Goal: Task Accomplishment & Management: Manage account settings

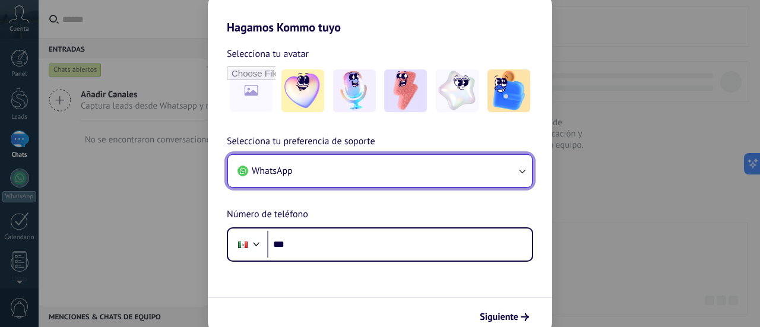
click at [461, 167] on button "WhatsApp" at bounding box center [380, 171] width 304 height 32
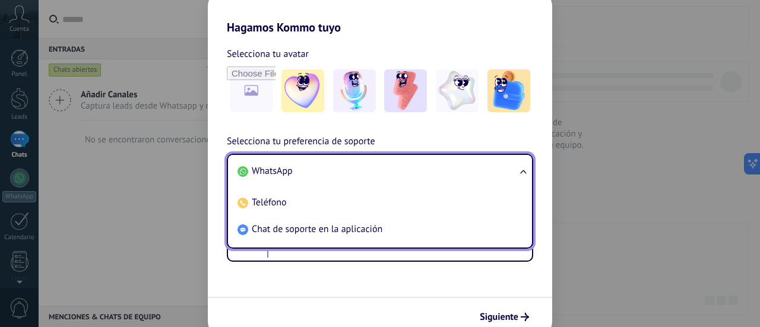
click at [434, 175] on li "WhatsApp" at bounding box center [378, 171] width 290 height 27
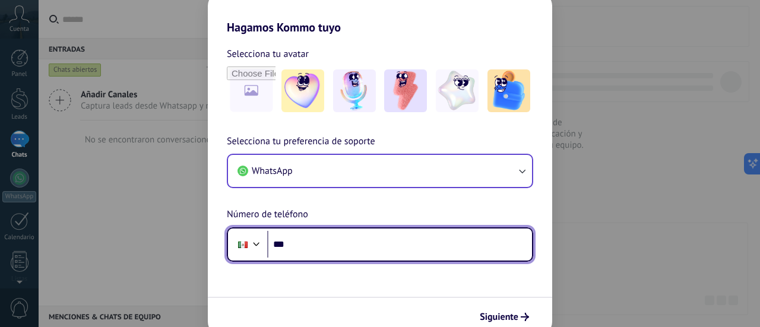
click at [369, 238] on input "***" at bounding box center [399, 244] width 265 height 27
click at [426, 245] on input "***" at bounding box center [399, 244] width 265 height 27
type input "**********"
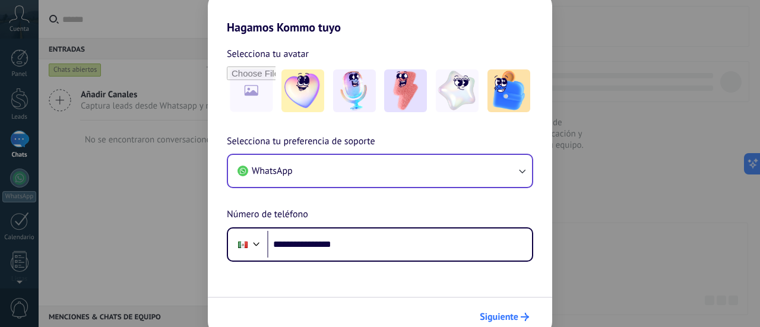
click at [483, 308] on button "Siguiente" at bounding box center [504, 317] width 60 height 20
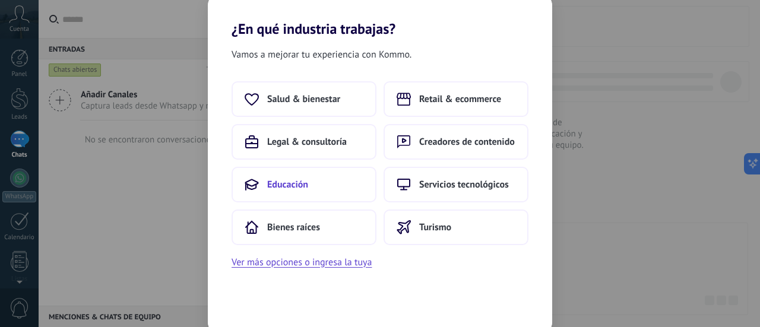
click at [307, 189] on span "Educación" at bounding box center [287, 185] width 41 height 12
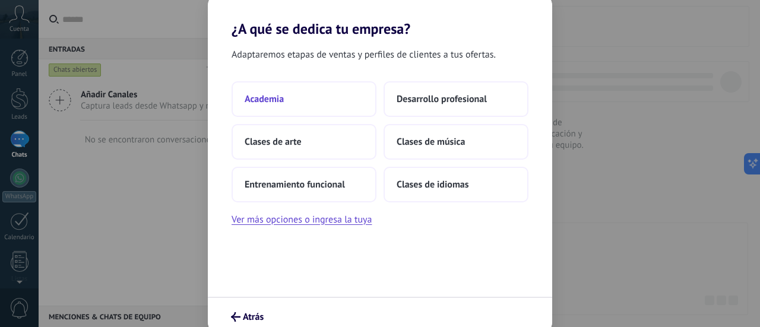
click at [303, 106] on button "Academia" at bounding box center [303, 99] width 145 height 36
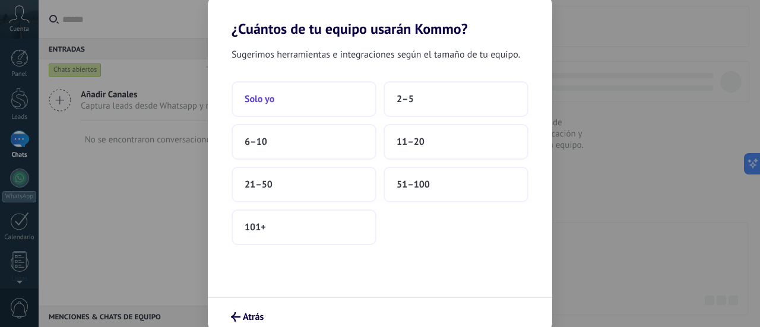
click at [271, 101] on span "Solo yo" at bounding box center [260, 99] width 30 height 12
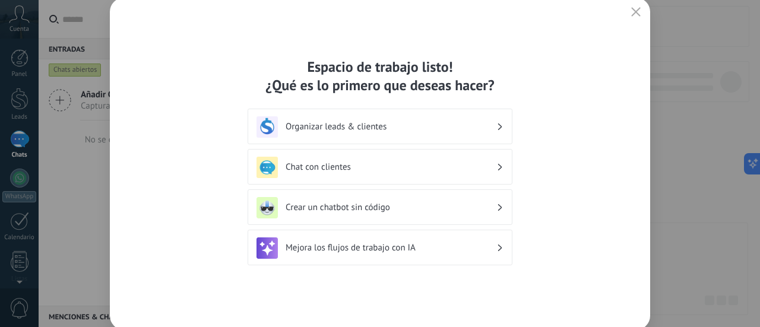
click at [340, 168] on h3 "Chat con clientes" at bounding box center [391, 166] width 211 height 11
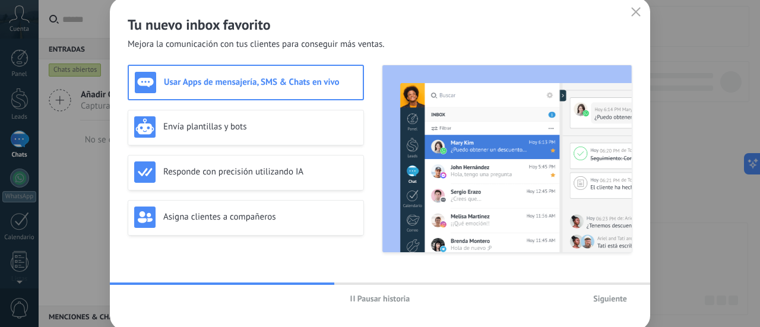
click at [609, 294] on span "Siguiente" at bounding box center [610, 298] width 34 height 8
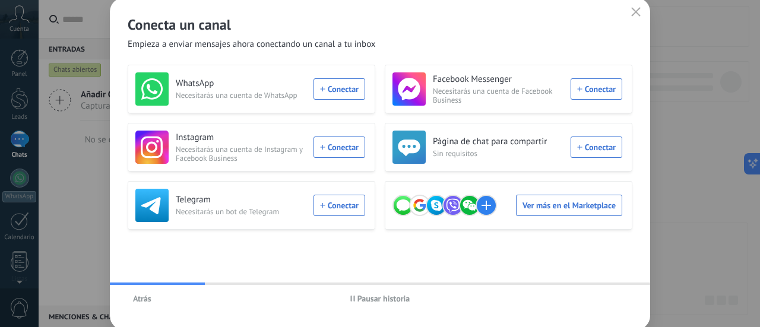
click at [635, 17] on span "button" at bounding box center [635, 12] width 9 height 11
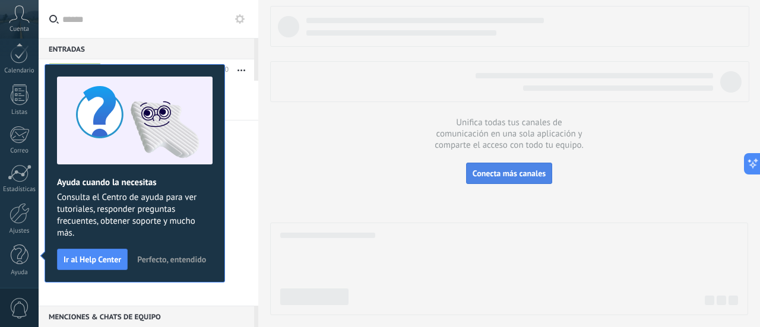
click at [521, 177] on span "Conecta más canales" at bounding box center [508, 173] width 73 height 11
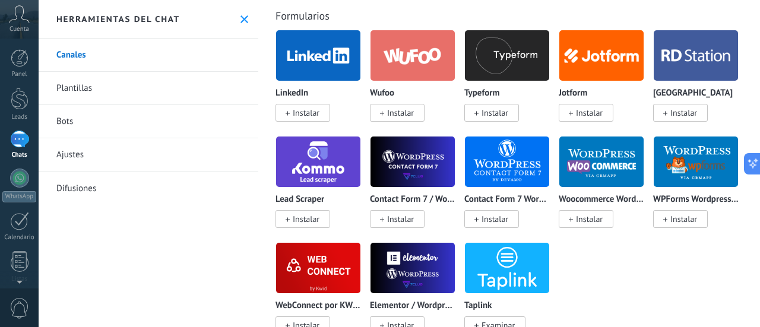
scroll to position [1247, 0]
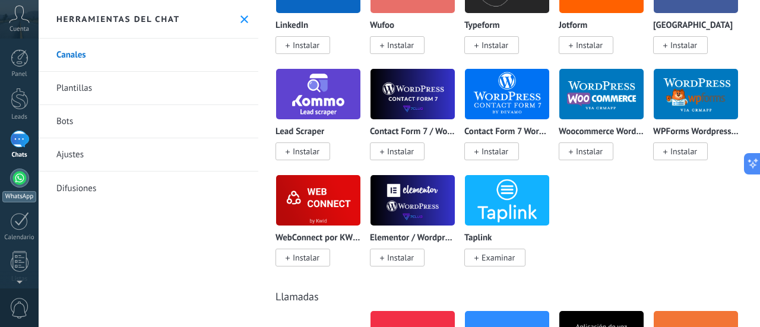
click at [19, 177] on div at bounding box center [19, 178] width 19 height 19
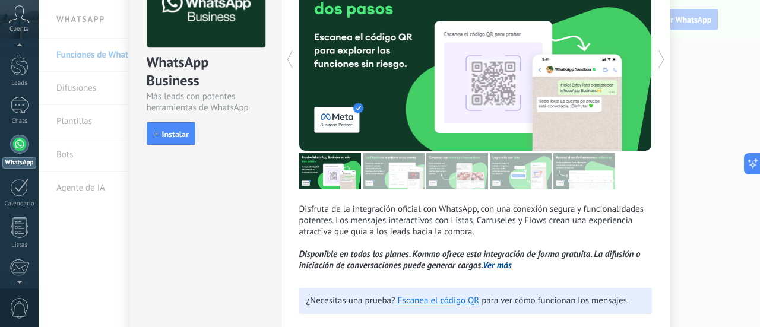
scroll to position [119, 0]
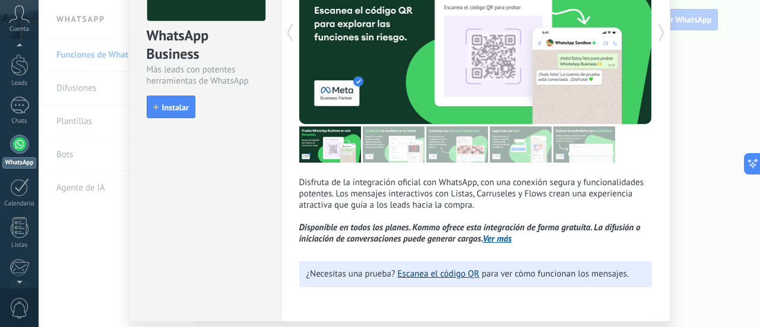
click at [461, 276] on link "Escanea el código QR" at bounding box center [439, 273] width 82 height 11
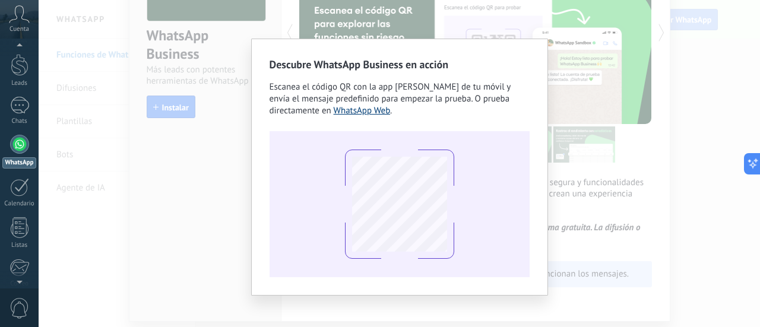
click at [378, 113] on link "WhatsApp Web" at bounding box center [362, 110] width 57 height 11
click at [560, 72] on div "Descubre WhatsApp Business en acción Escanea el código QR con la app [PERSON_NA…" at bounding box center [399, 163] width 721 height 327
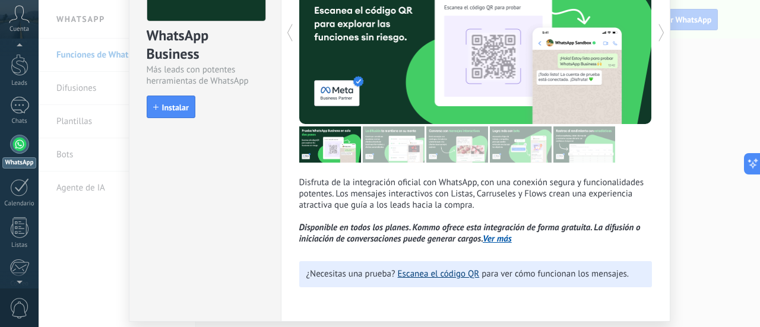
click at [444, 273] on link "Escanea el código QR" at bounding box center [439, 273] width 82 height 11
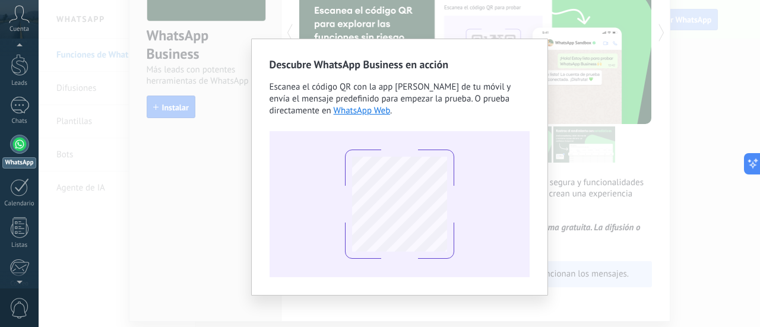
click at [585, 36] on div "Descubre WhatsApp Business en acción Escanea el código QR con la app [PERSON_NA…" at bounding box center [399, 163] width 721 height 327
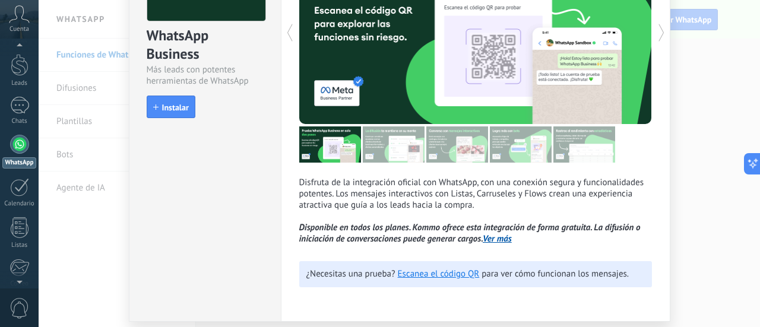
scroll to position [0, 0]
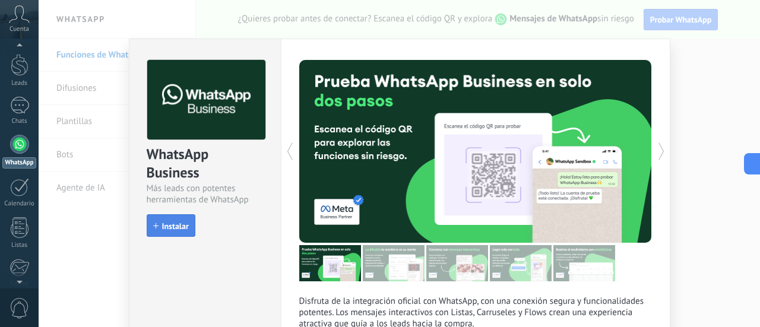
click at [180, 228] on span "Instalar" at bounding box center [175, 226] width 27 height 8
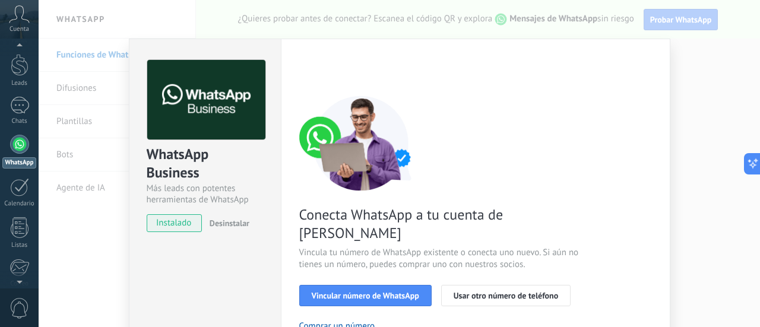
scroll to position [59, 0]
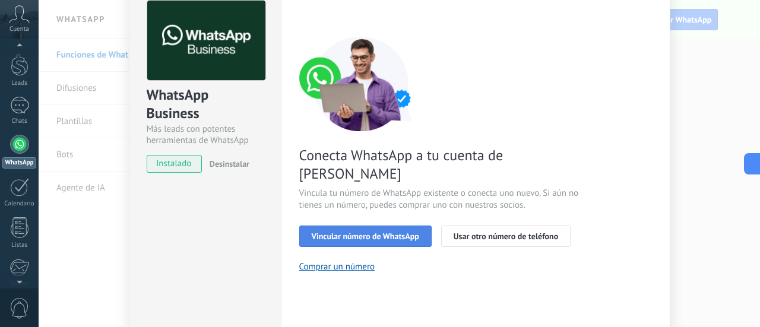
click at [375, 232] on span "Vincular número de WhatsApp" at bounding box center [365, 236] width 107 height 8
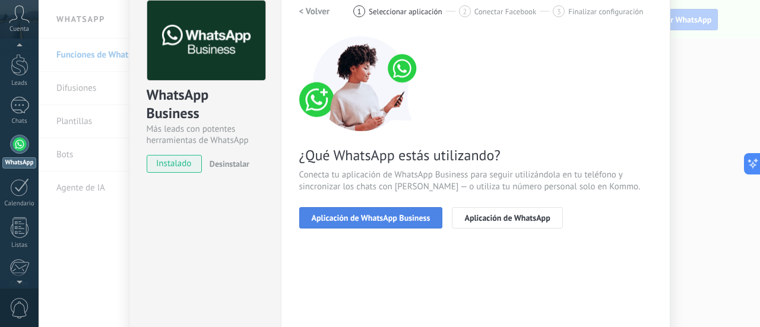
click at [378, 221] on span "Aplicación de WhatsApp Business" at bounding box center [371, 218] width 119 height 8
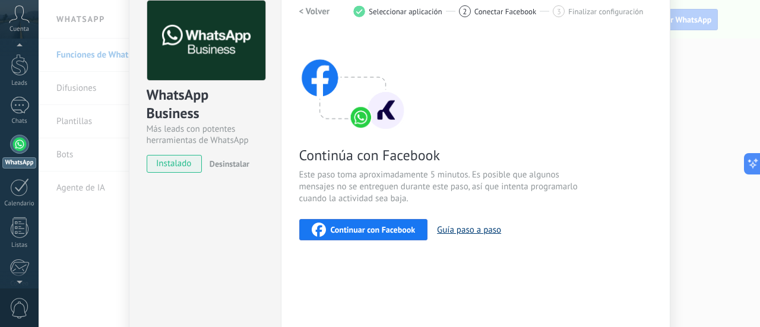
click at [461, 232] on button "Guía paso a paso" at bounding box center [469, 229] width 64 height 11
click at [367, 228] on span "Continuar con Facebook" at bounding box center [373, 230] width 85 height 8
click at [678, 91] on div "WhatsApp Business Más leads con potentes herramientas de WhatsApp instalado Des…" at bounding box center [399, 163] width 721 height 327
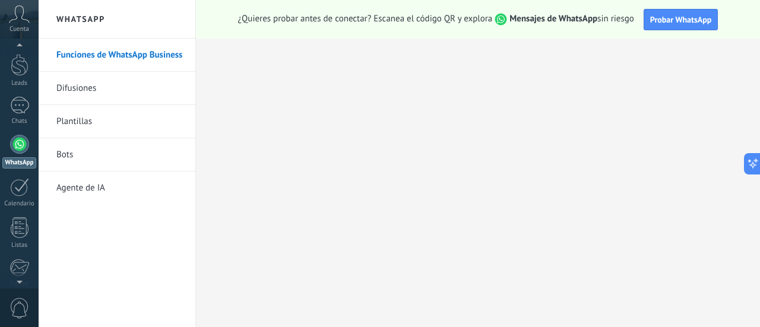
click at [77, 95] on link "Difusiones" at bounding box center [119, 88] width 127 height 33
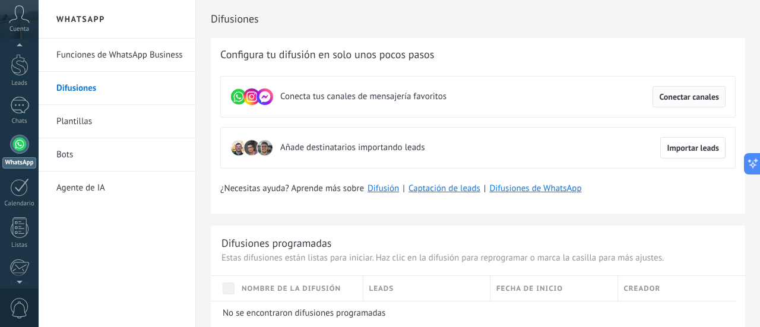
click at [708, 95] on span "Conectar canales" at bounding box center [689, 97] width 60 height 8
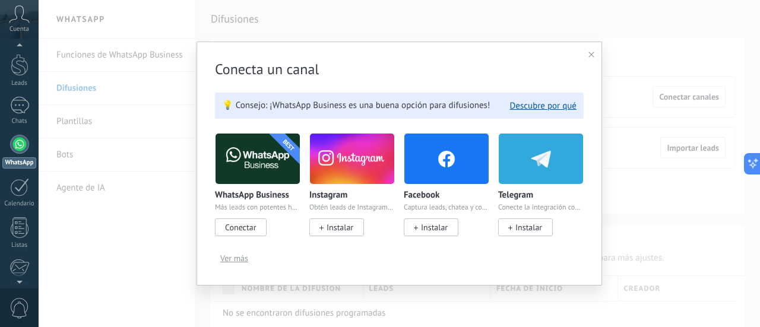
scroll to position [45, 0]
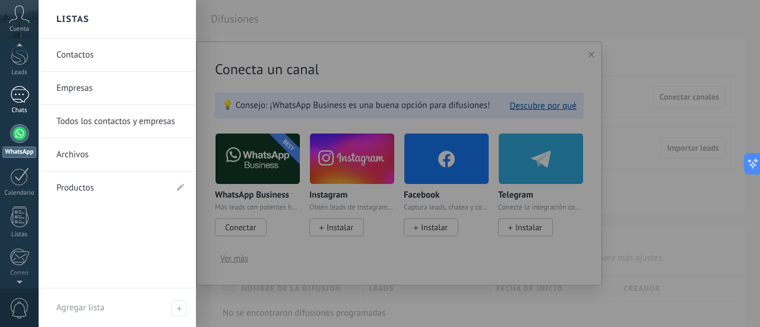
click at [17, 101] on div at bounding box center [19, 94] width 19 height 17
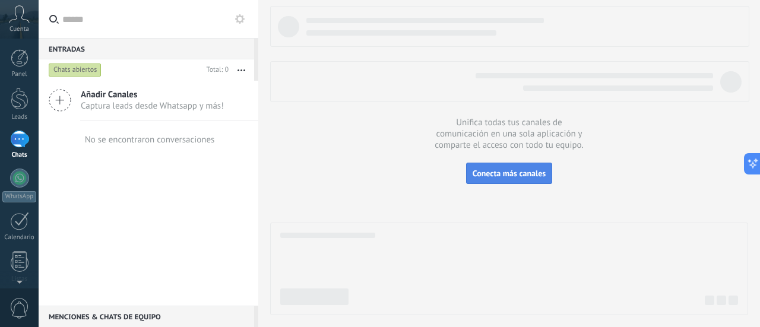
click at [492, 173] on span "Conecta más canales" at bounding box center [508, 173] width 73 height 11
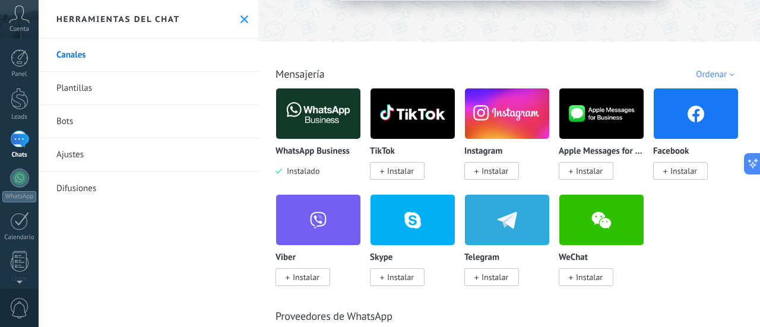
scroll to position [178, 0]
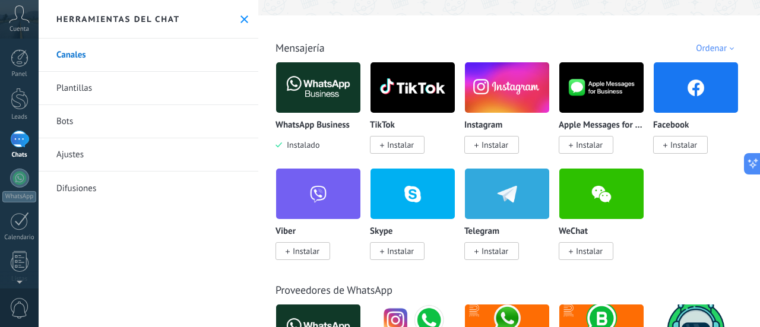
click at [80, 87] on link "Plantillas" at bounding box center [149, 88] width 220 height 33
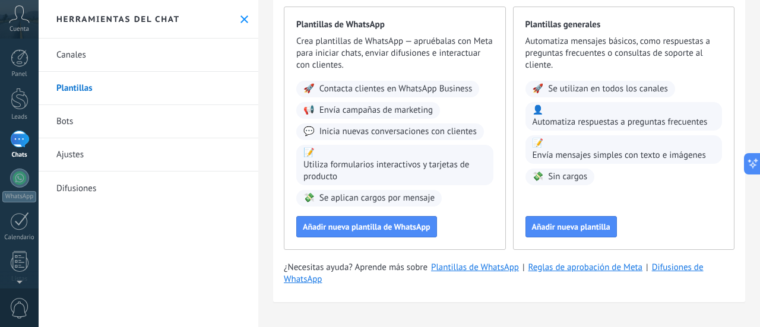
scroll to position [107, 0]
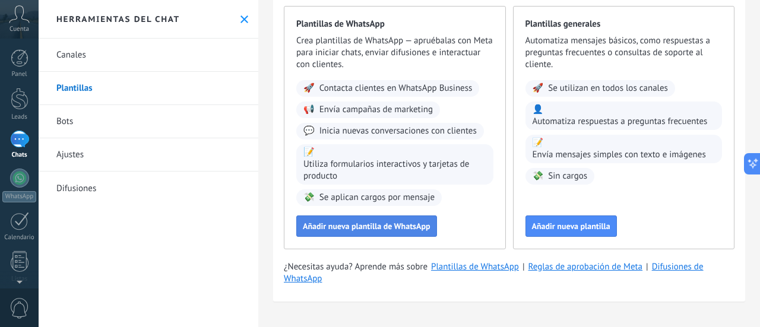
click at [419, 224] on span "Añadir nueva plantilla de WhatsApp" at bounding box center [367, 226] width 128 height 8
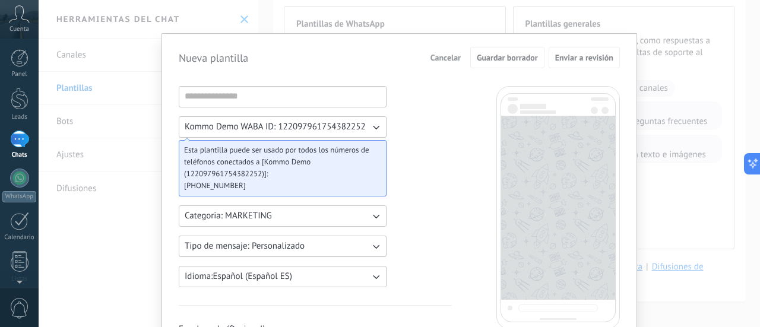
scroll to position [0, 0]
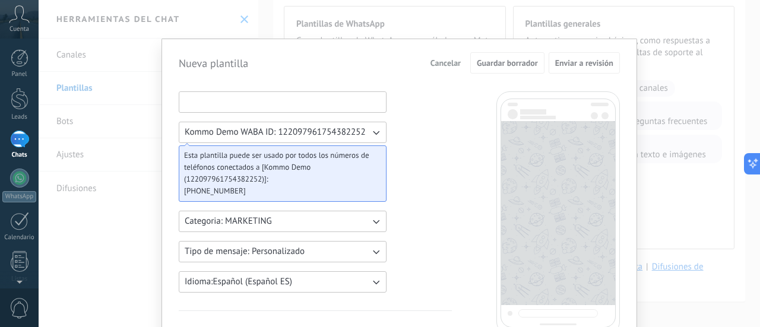
click at [229, 104] on input at bounding box center [282, 101] width 207 height 19
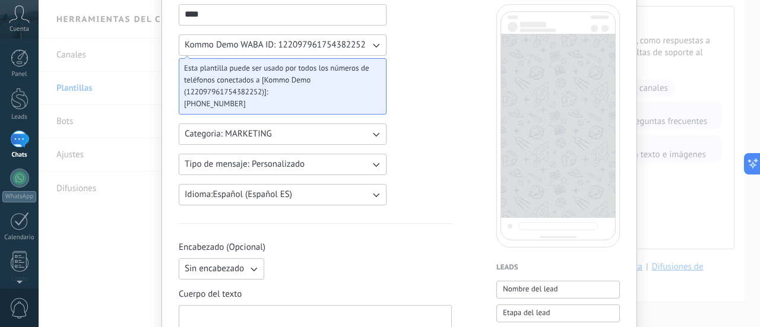
scroll to position [59, 0]
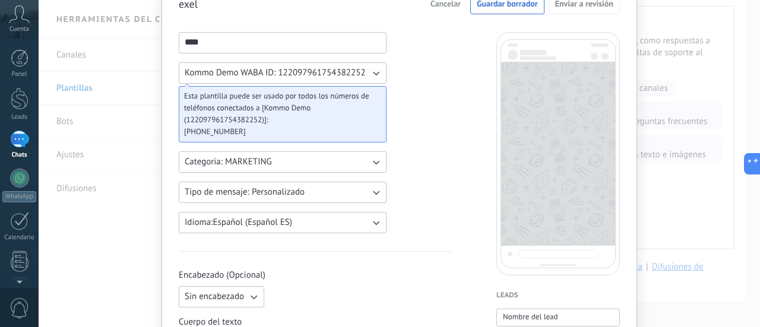
click at [186, 44] on input "****" at bounding box center [282, 42] width 207 height 19
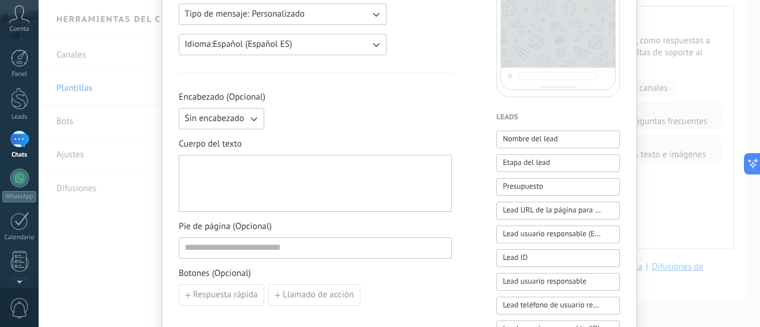
scroll to position [178, 0]
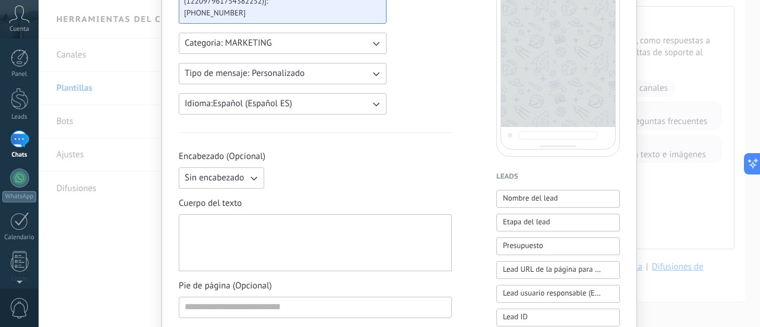
type input "*****"
click at [347, 42] on button "Categoria: MARKETING" at bounding box center [283, 43] width 208 height 21
click at [458, 87] on div "***** Kommo Demo WABA ID: 122097961754382252 Esta plantilla puede ser usado por…" at bounding box center [399, 314] width 441 height 802
click at [377, 74] on icon "button" at bounding box center [376, 74] width 12 height 12
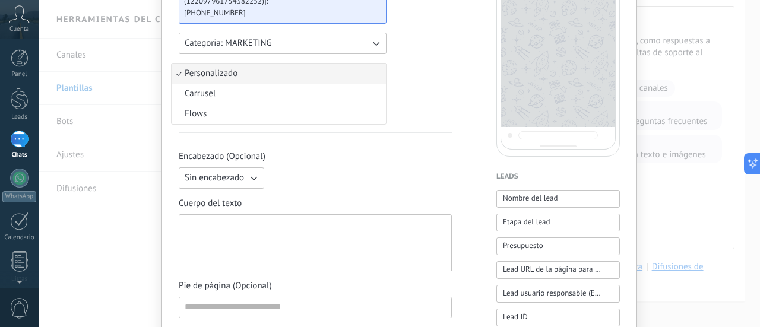
click at [296, 78] on li "Personalizado" at bounding box center [279, 74] width 214 height 20
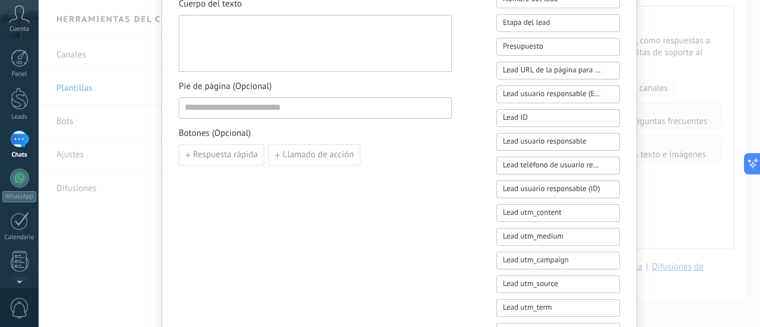
scroll to position [356, 0]
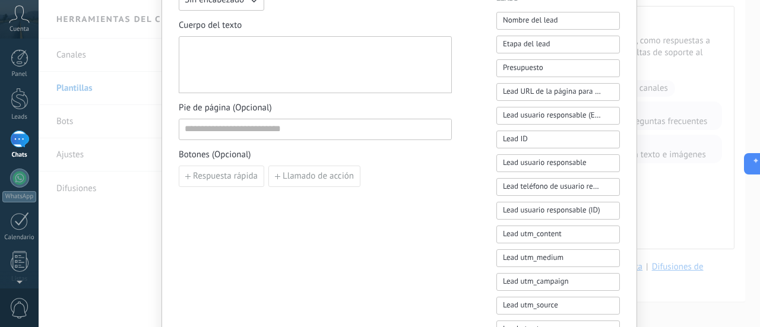
click at [283, 43] on div at bounding box center [315, 65] width 261 height 47
paste div
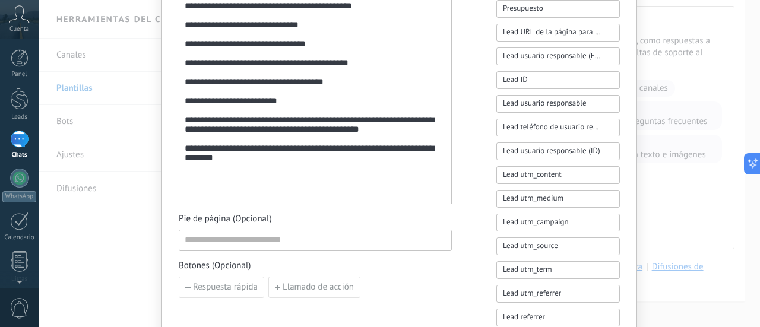
scroll to position [534, 0]
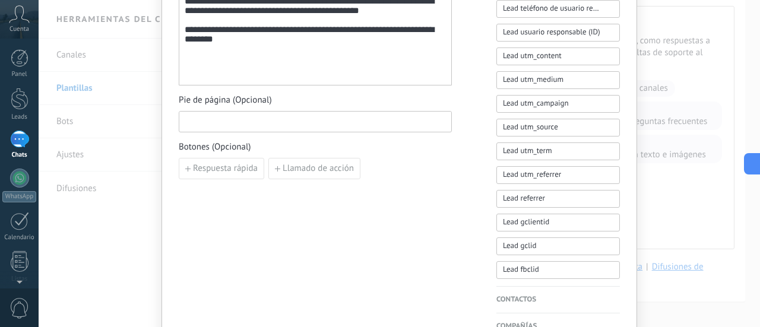
click at [265, 126] on input at bounding box center [315, 121] width 272 height 19
paste input "**********"
type input "**********"
click at [237, 172] on span "Respuesta rápida" at bounding box center [225, 168] width 65 height 8
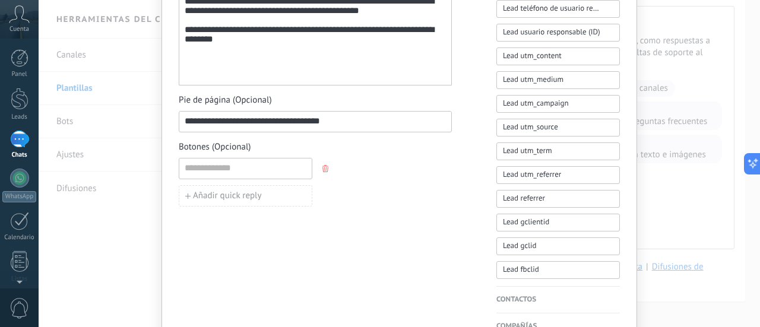
click at [326, 171] on icon "button" at bounding box center [325, 168] width 6 height 7
click at [234, 175] on button "Respuesta rápida" at bounding box center [221, 168] width 85 height 21
click at [323, 169] on icon "button" at bounding box center [325, 168] width 6 height 7
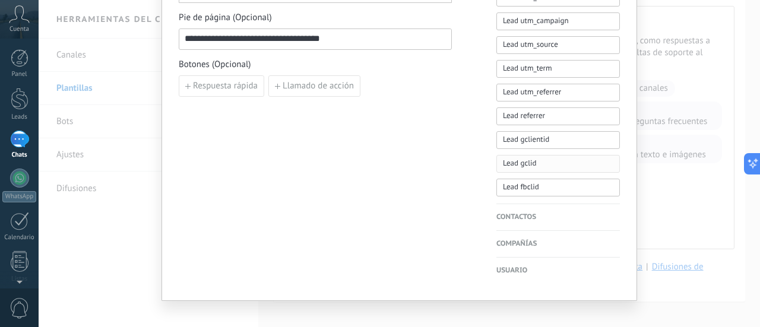
scroll to position [629, 0]
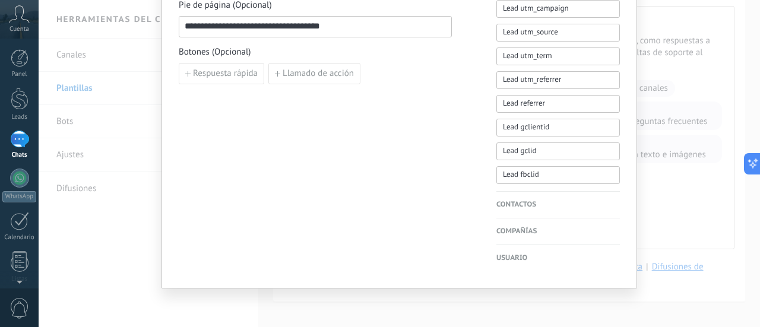
click at [510, 207] on h4 "Contactos" at bounding box center [557, 205] width 123 height 12
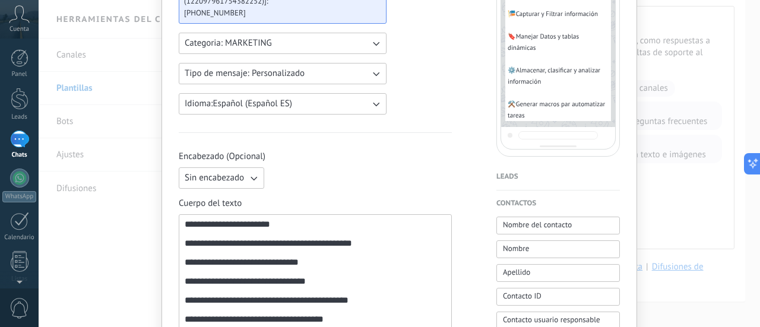
scroll to position [0, 0]
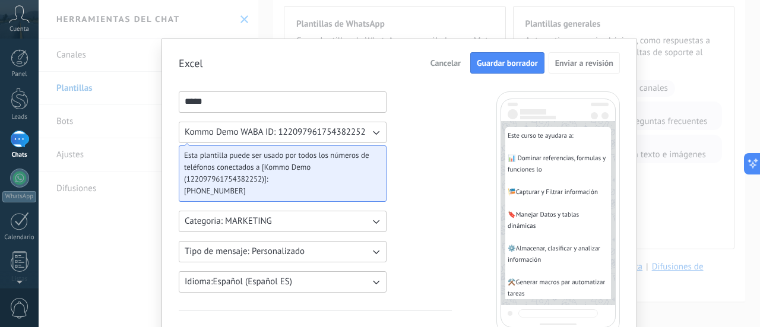
click at [518, 66] on span "Guardar borrador" at bounding box center [507, 63] width 61 height 8
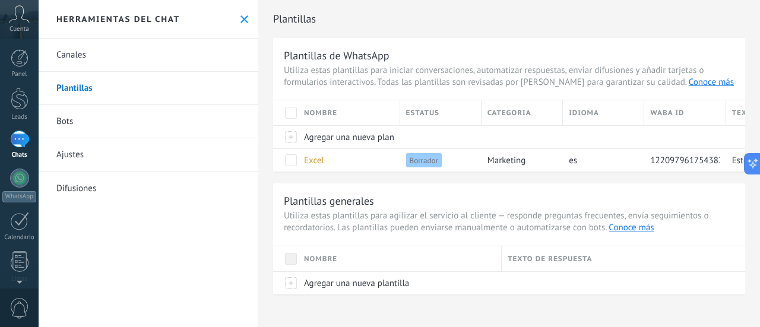
click at [19, 138] on div at bounding box center [19, 139] width 19 height 17
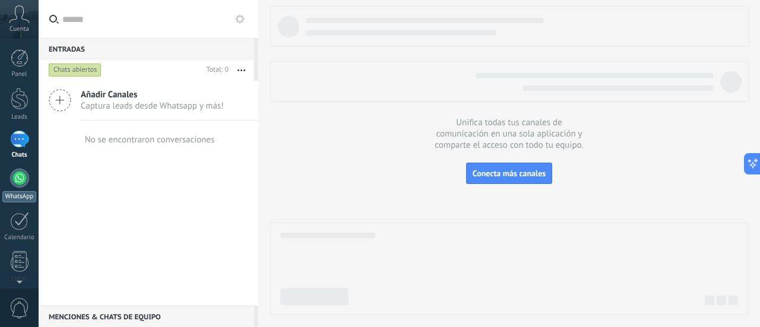
click at [20, 185] on div at bounding box center [19, 178] width 19 height 19
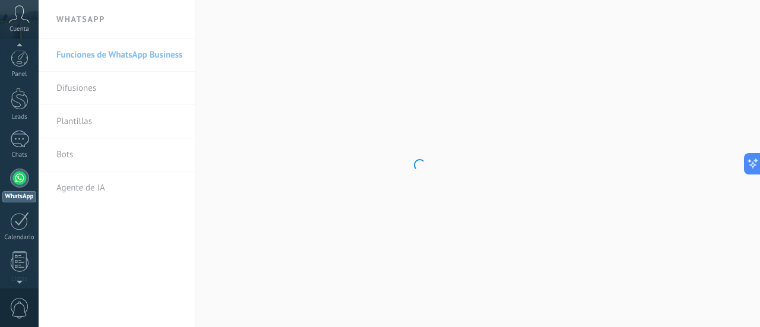
scroll to position [34, 0]
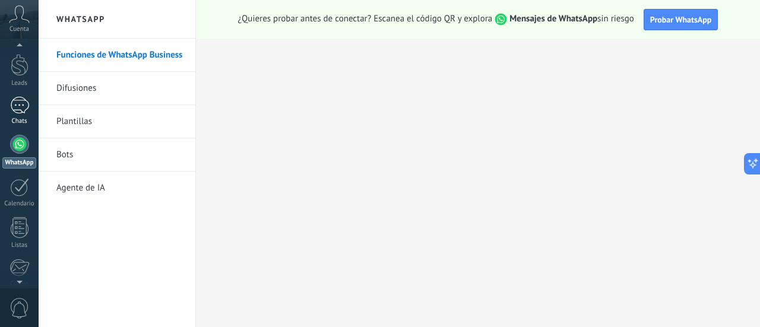
click at [20, 107] on div at bounding box center [19, 105] width 19 height 17
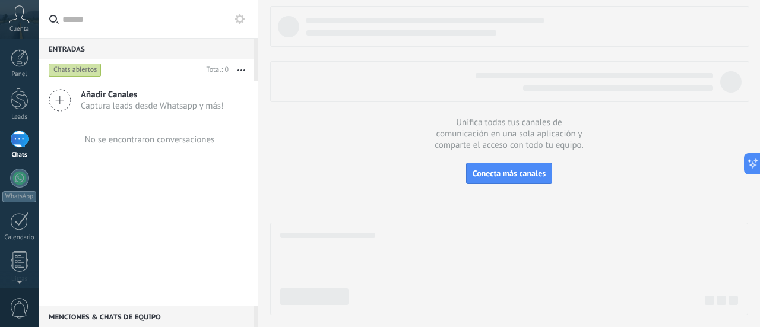
click at [110, 94] on span "Añadir Canales" at bounding box center [152, 94] width 143 height 11
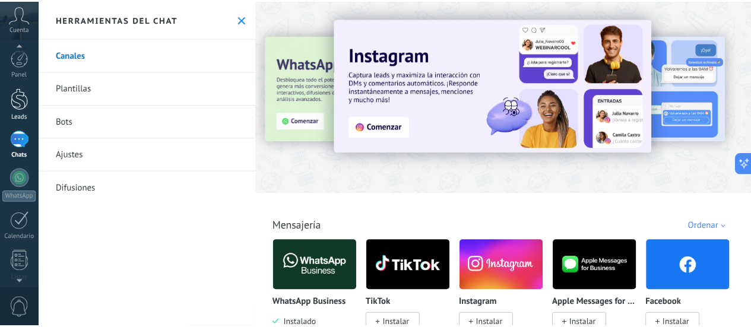
scroll to position [167, 0]
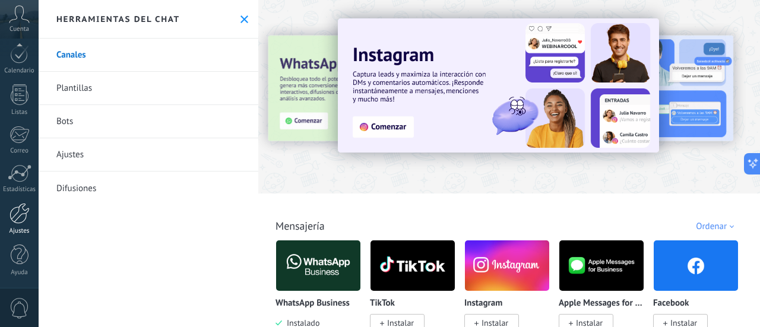
click at [25, 216] on div at bounding box center [19, 213] width 20 height 21
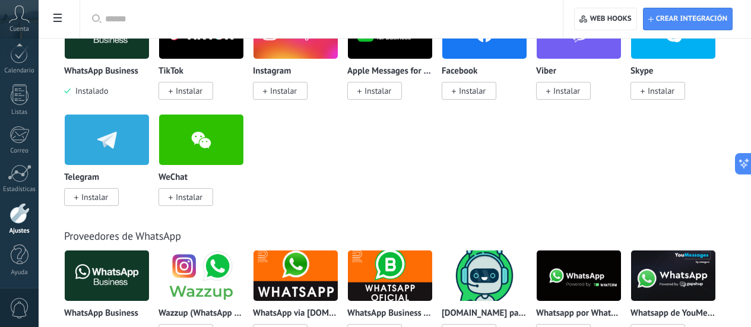
scroll to position [297, 0]
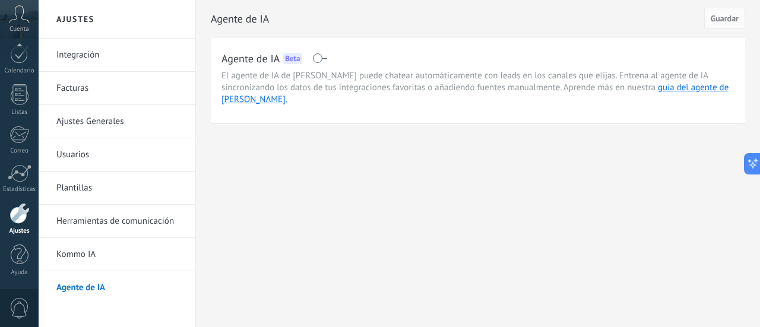
click at [319, 61] on span at bounding box center [319, 57] width 15 height 9
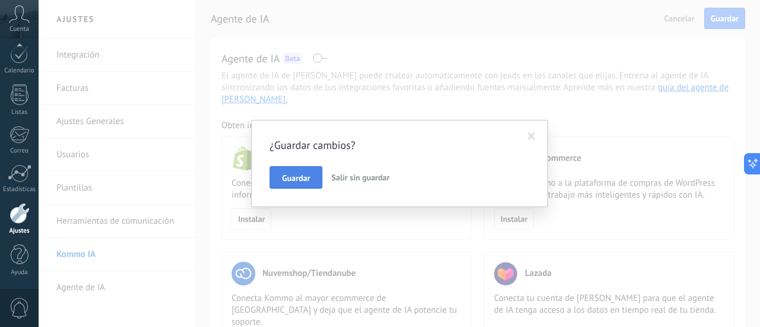
click at [317, 182] on button "Guardar" at bounding box center [295, 177] width 53 height 23
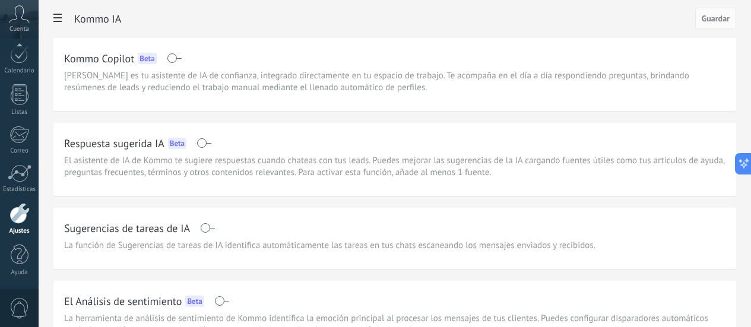
click at [211, 144] on span at bounding box center [203, 142] width 15 height 9
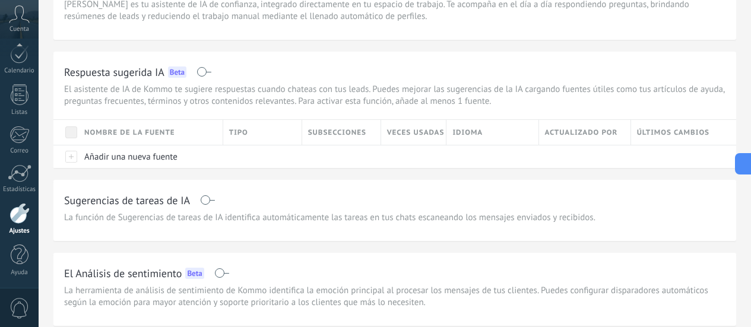
scroll to position [119, 0]
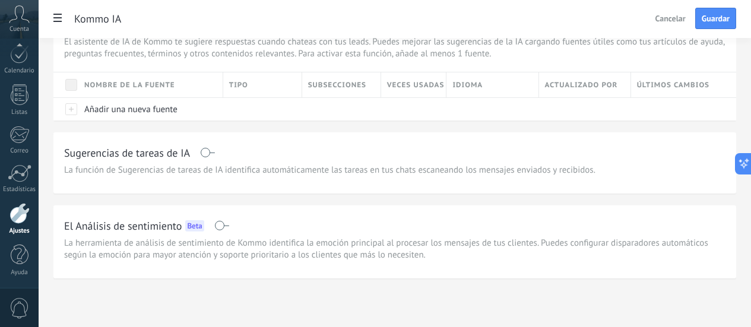
click at [215, 157] on span at bounding box center [207, 152] width 15 height 9
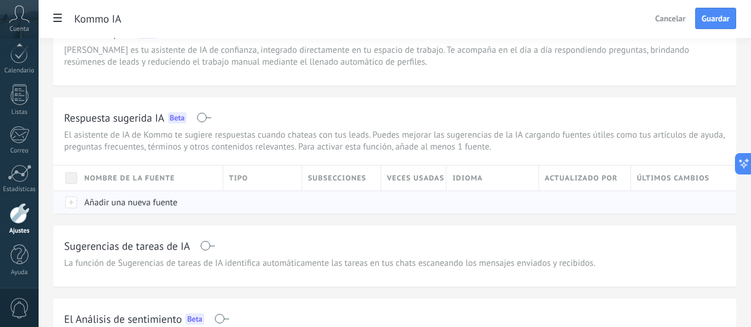
scroll to position [0, 0]
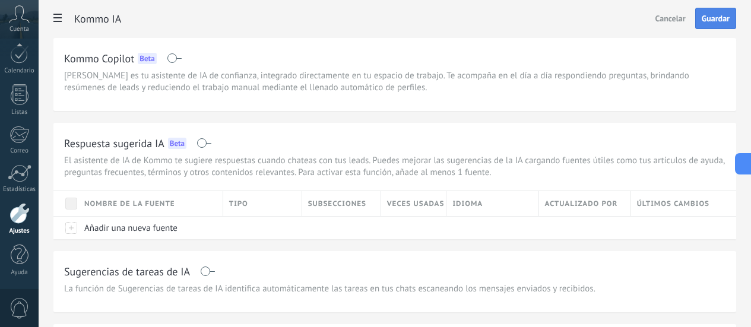
click at [722, 17] on span "Guardar" at bounding box center [716, 18] width 28 height 8
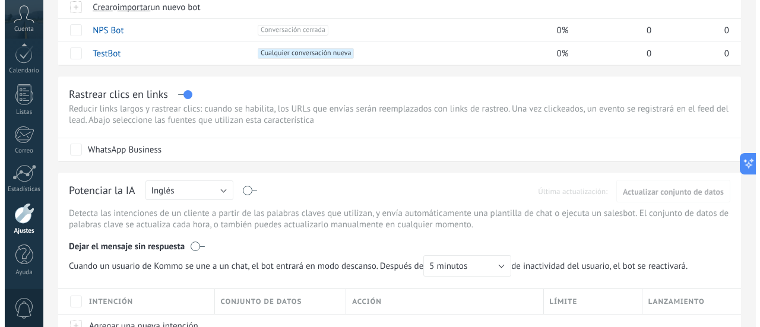
scroll to position [178, 0]
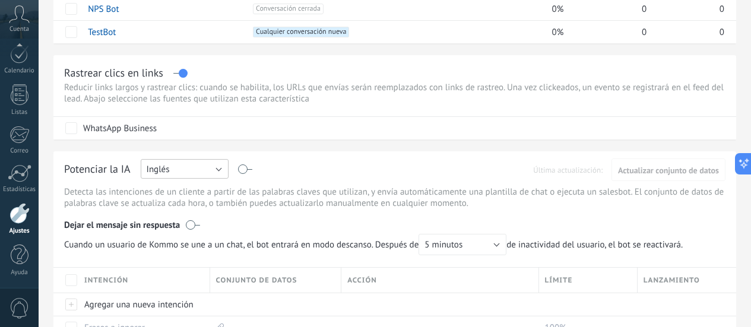
drag, startPoint x: 375, startPoint y: 170, endPoint x: 360, endPoint y: 176, distance: 16.3
click at [229, 173] on button "Inglés" at bounding box center [185, 169] width 88 height 20
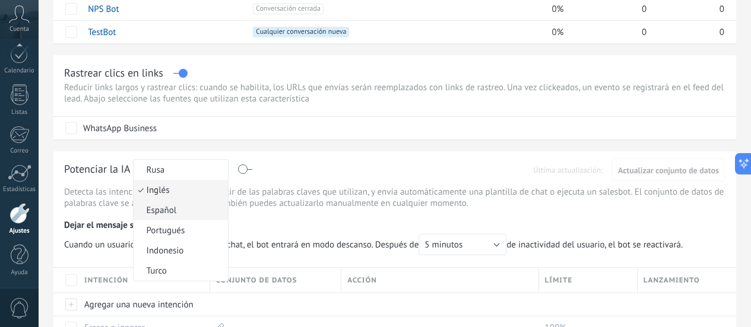
click at [224, 215] on span "Español" at bounding box center [179, 210] width 91 height 11
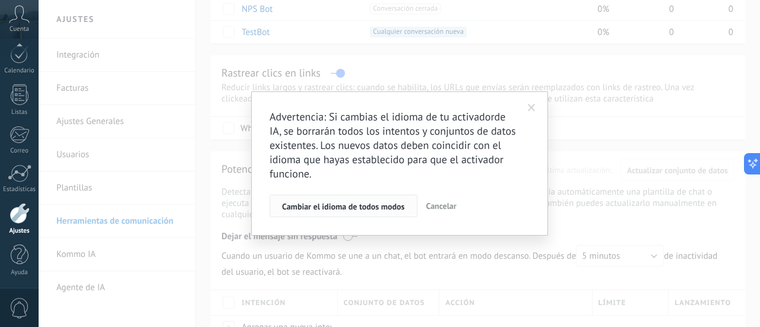
click at [349, 212] on button "Cambiar el idioma de todos modos" at bounding box center [343, 206] width 148 height 23
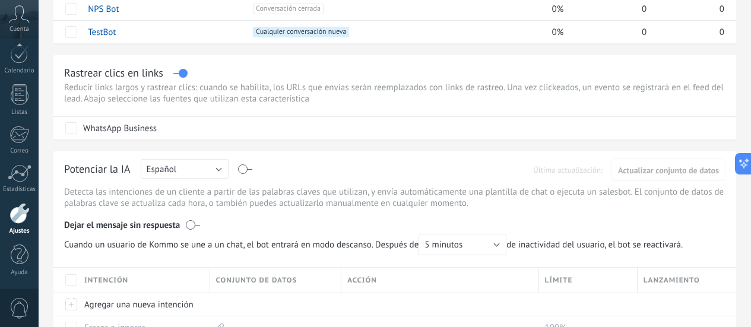
scroll to position [237, 0]
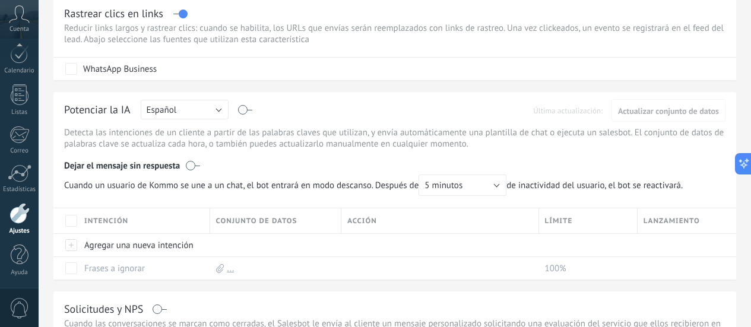
click at [200, 172] on label at bounding box center [193, 166] width 14 height 12
click at [252, 110] on label at bounding box center [246, 110] width 14 height 1
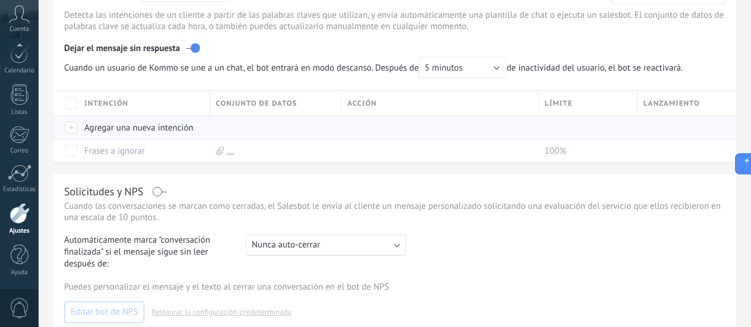
scroll to position [356, 0]
click at [167, 191] on label at bounding box center [160, 191] width 14 height 1
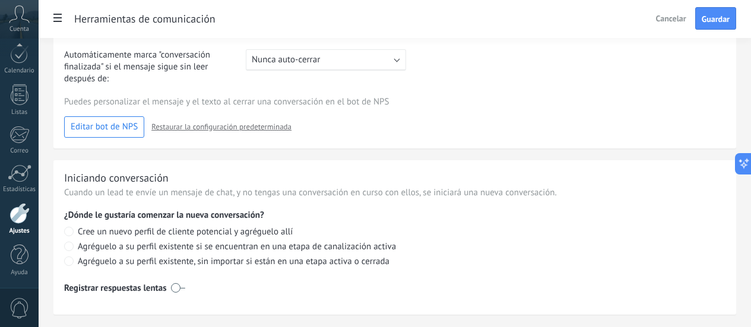
scroll to position [589, 0]
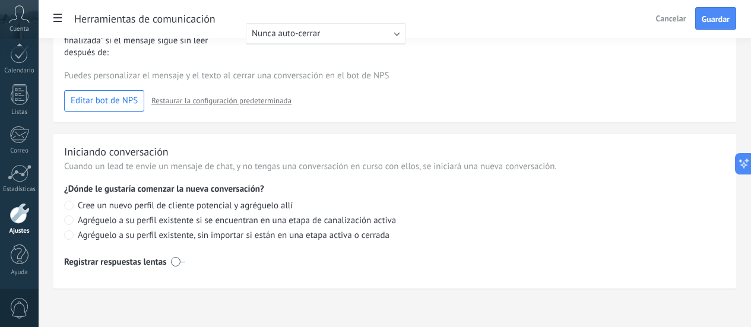
click at [185, 263] on label at bounding box center [178, 261] width 14 height 19
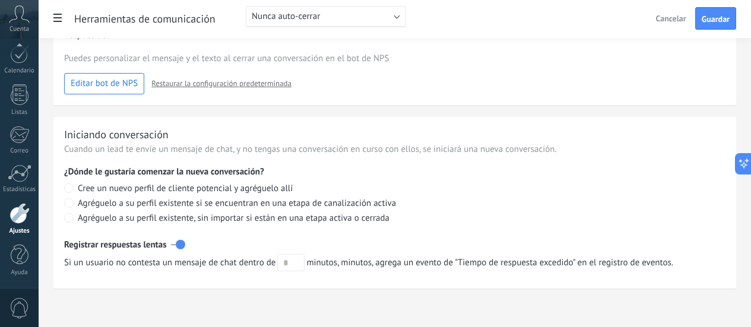
scroll to position [618, 0]
click at [718, 28] on button "Guardar" at bounding box center [715, 18] width 41 height 23
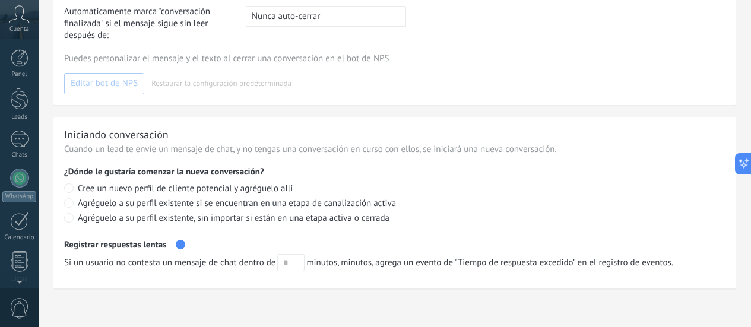
scroll to position [167, 0]
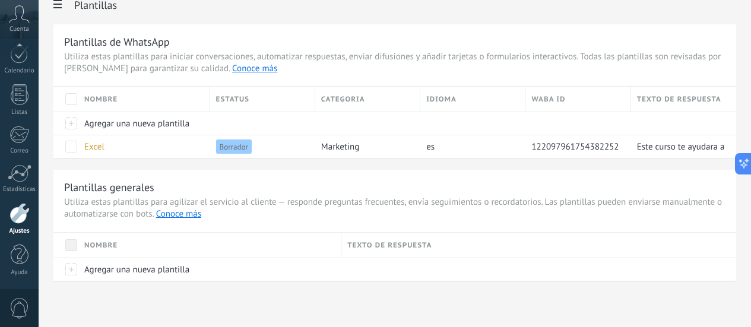
scroll to position [18, 0]
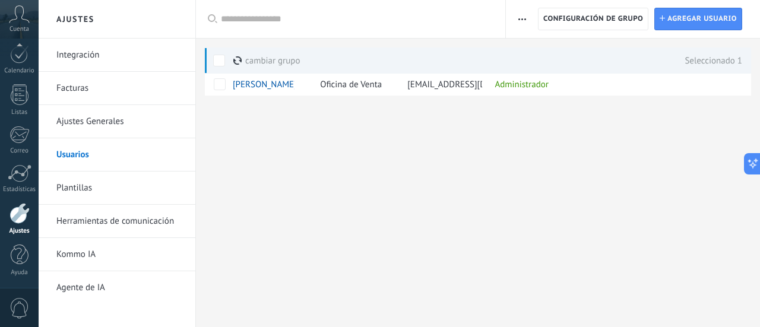
click at [98, 126] on link "Ajustes Generales" at bounding box center [119, 121] width 127 height 33
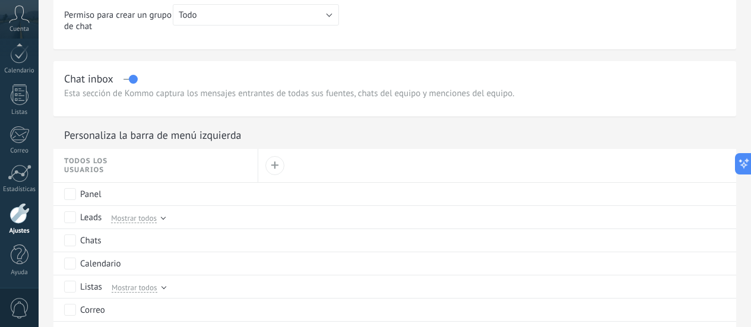
scroll to position [356, 0]
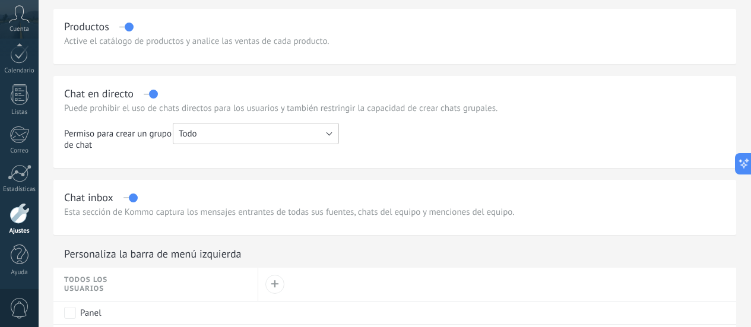
click at [339, 128] on button "Todo" at bounding box center [256, 133] width 166 height 21
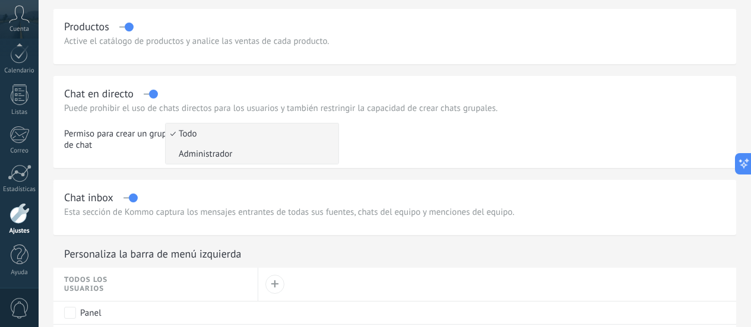
click at [335, 157] on span "Administrador" at bounding box center [250, 153] width 169 height 11
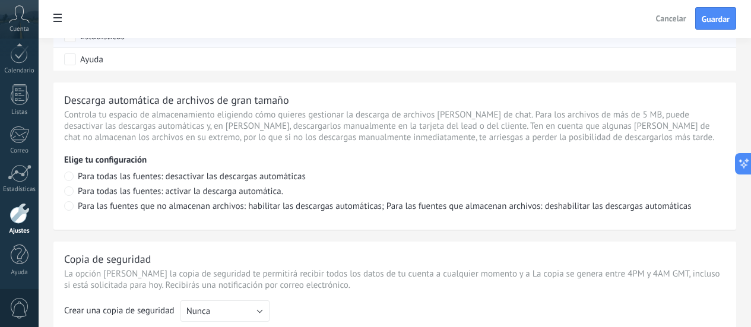
scroll to position [890, 0]
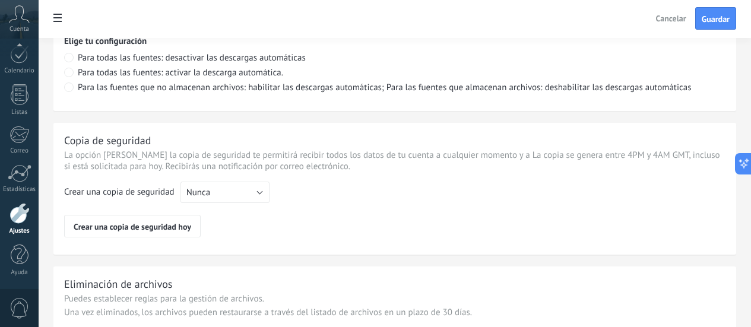
click at [249, 64] on span "Para todas las fuentes: desactivar las descargas automáticas" at bounding box center [192, 57] width 228 height 11
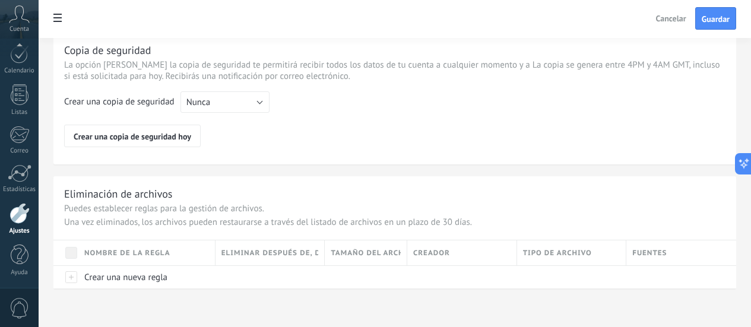
scroll to position [1003, 0]
click at [720, 15] on span "Guardar" at bounding box center [716, 19] width 28 height 8
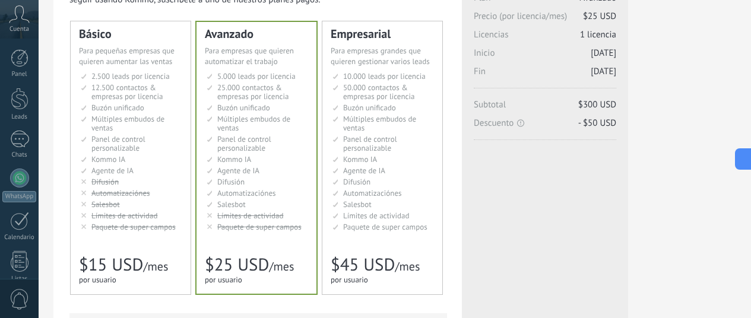
scroll to position [59, 0]
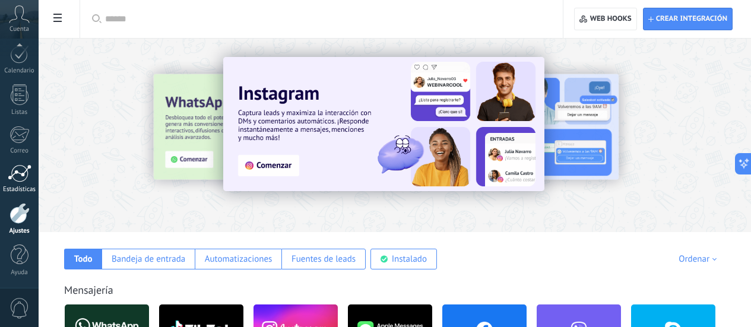
click at [28, 170] on div at bounding box center [20, 173] width 24 height 18
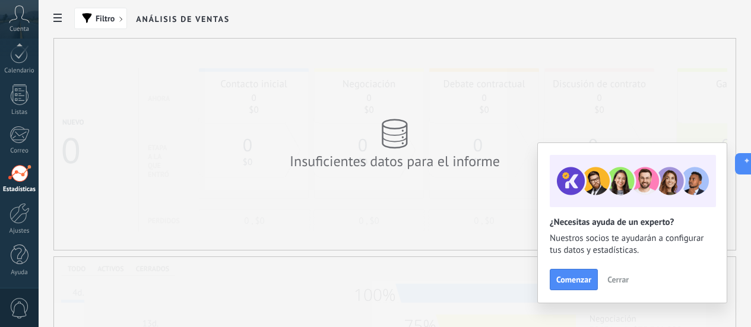
click at [618, 276] on span "Cerrar" at bounding box center [617, 279] width 21 height 8
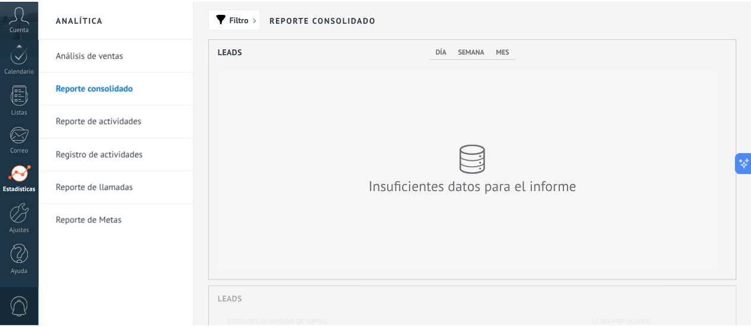
scroll to position [593337, 593055]
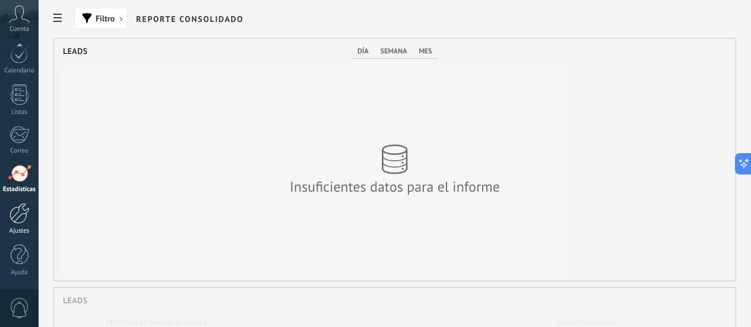
click at [23, 219] on div at bounding box center [19, 213] width 20 height 21
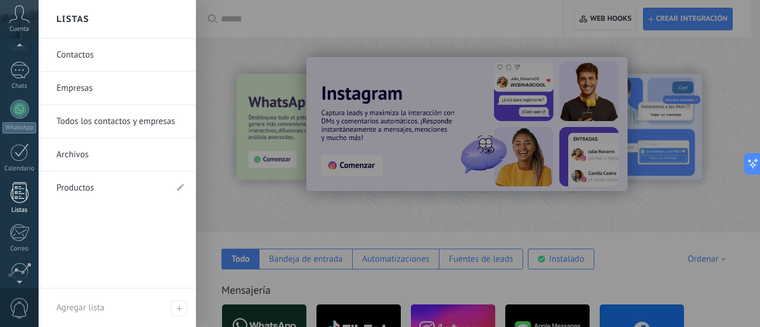
scroll to position [48, 0]
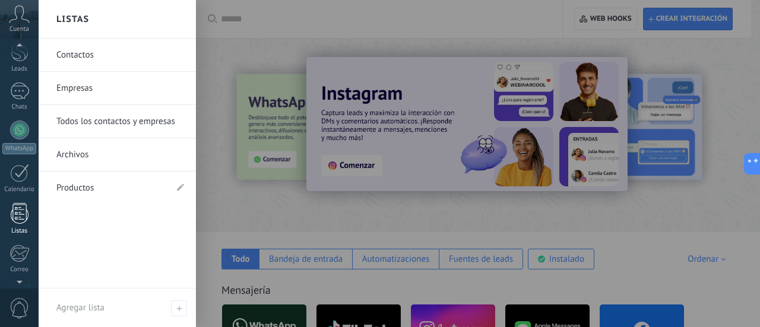
click at [23, 214] on div at bounding box center [20, 213] width 18 height 21
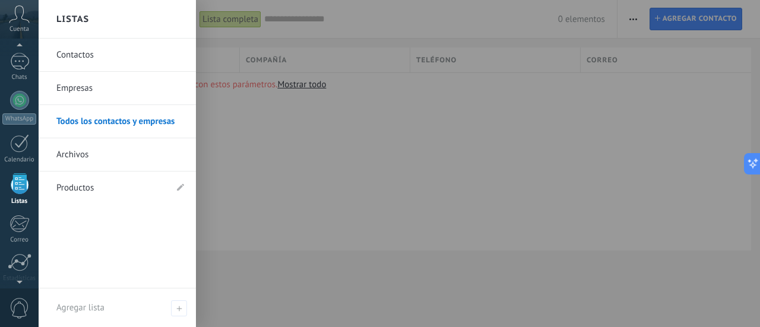
scroll to position [57, 0]
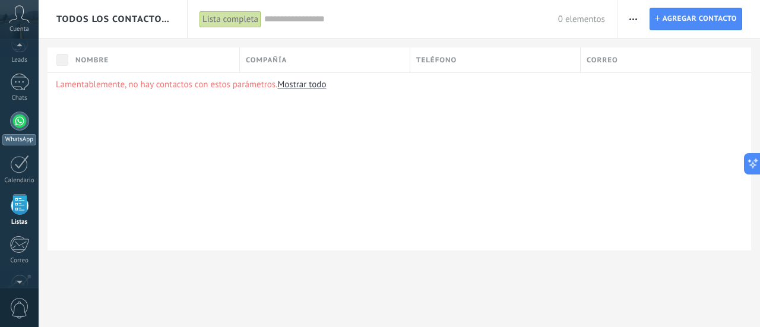
click at [20, 122] on div at bounding box center [19, 121] width 19 height 19
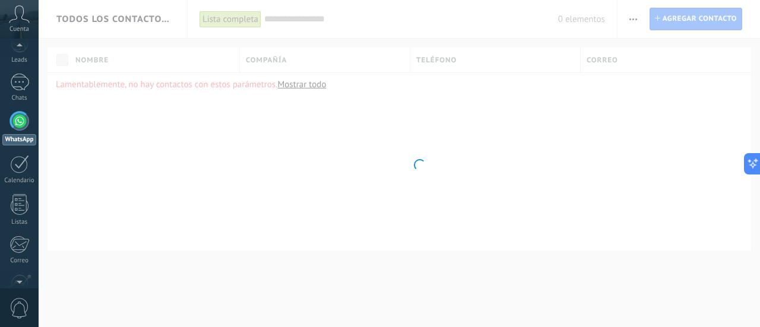
scroll to position [34, 0]
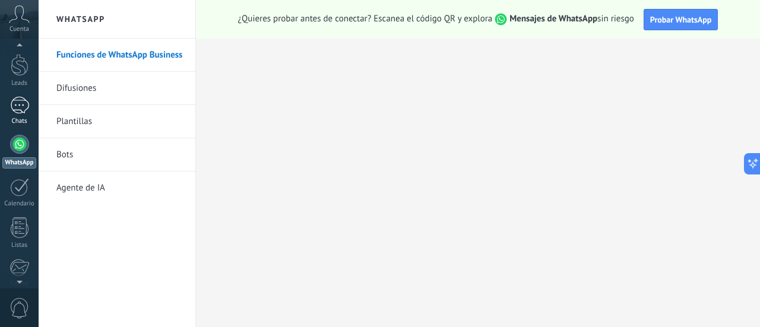
click at [23, 103] on div at bounding box center [19, 105] width 19 height 17
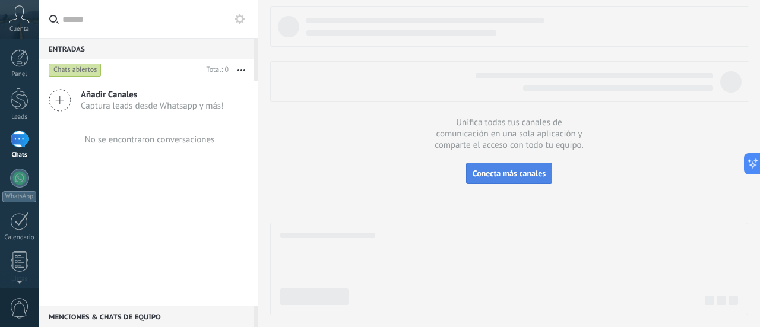
click at [492, 166] on button "Conecta más canales" at bounding box center [509, 173] width 86 height 21
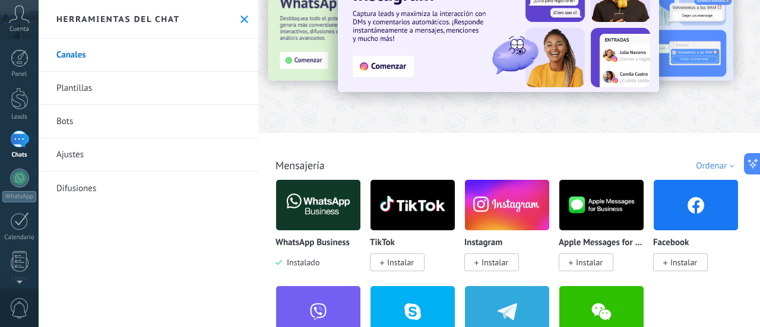
scroll to position [119, 0]
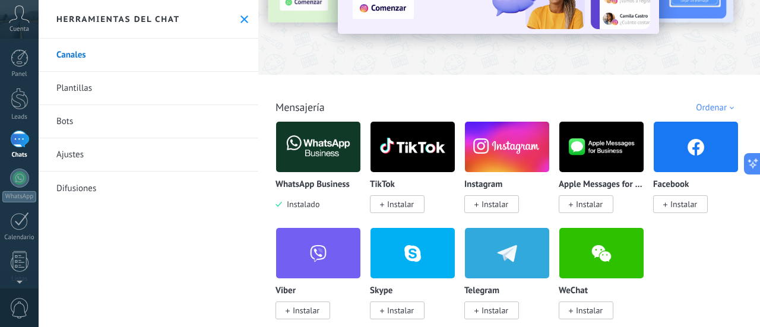
click at [296, 202] on span "Instalado" at bounding box center [300, 204] width 37 height 11
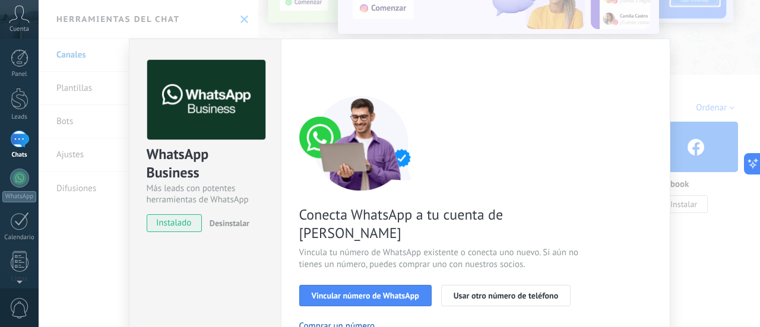
scroll to position [59, 0]
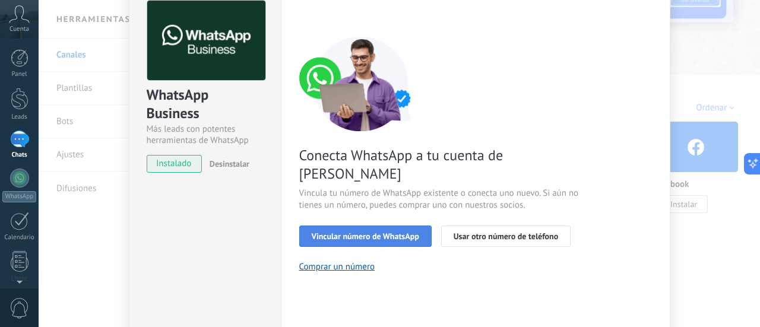
click at [397, 232] on span "Vincular número de WhatsApp" at bounding box center [365, 236] width 107 height 8
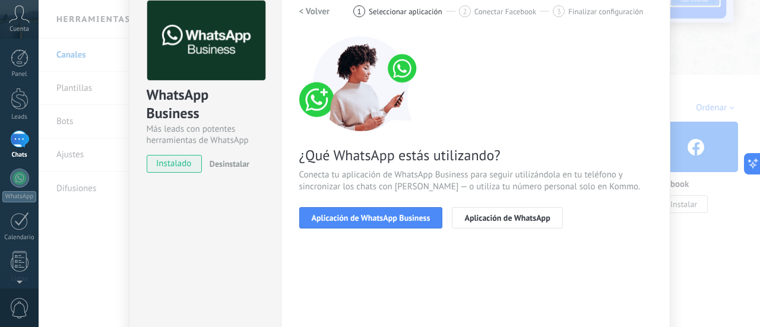
click at [397, 221] on span "Aplicación de WhatsApp Business" at bounding box center [371, 218] width 119 height 8
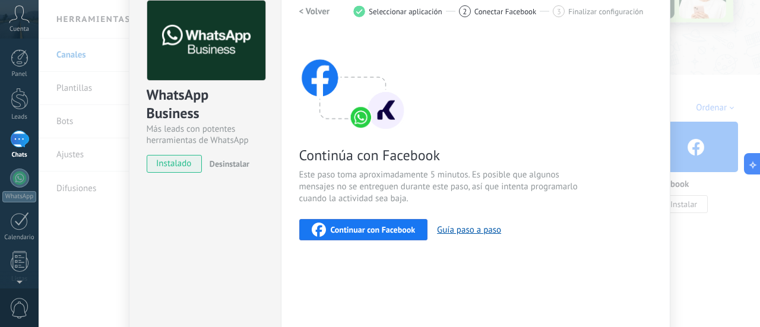
click at [393, 233] on span "Continuar con Facebook" at bounding box center [373, 230] width 85 height 8
click at [418, 233] on button "Continuar con Facebook" at bounding box center [363, 229] width 129 height 21
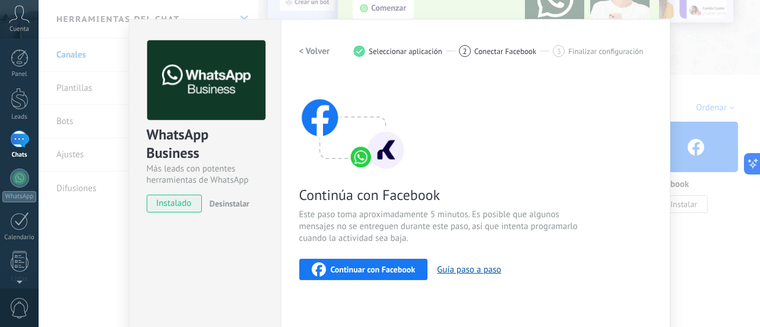
scroll to position [0, 0]
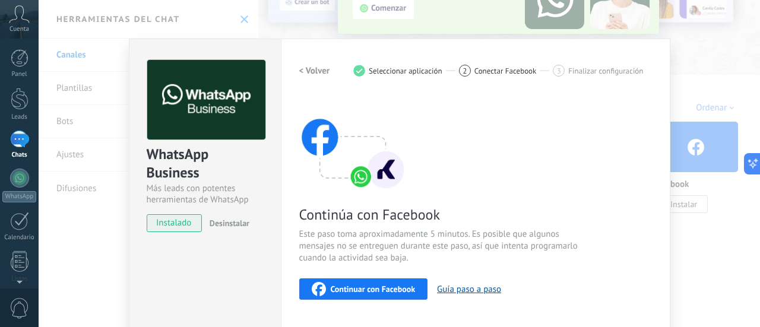
click at [607, 31] on div "WhatsApp Business Más leads con potentes herramientas de WhatsApp instalado Des…" at bounding box center [399, 163] width 721 height 327
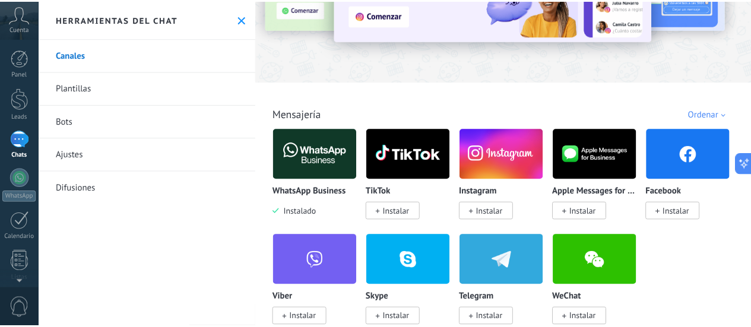
scroll to position [119, 0]
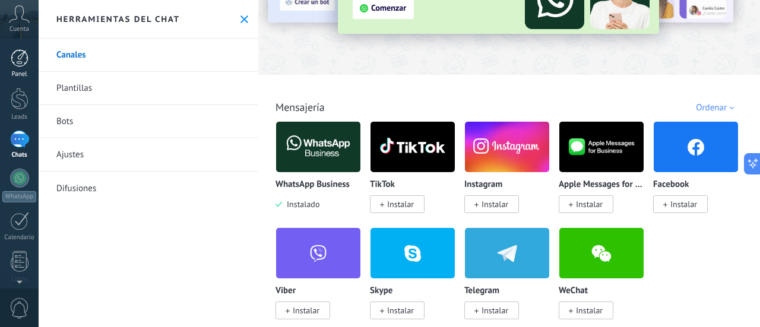
click at [9, 53] on link "Panel" at bounding box center [19, 63] width 39 height 29
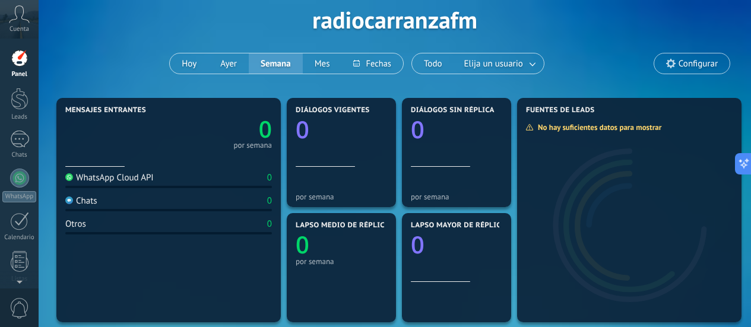
scroll to position [119, 0]
